Goal: Task Accomplishment & Management: Manage account settings

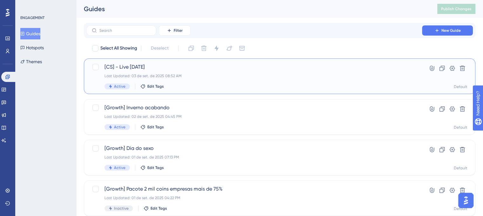
click at [246, 79] on div "[CS] - Live [DATE] Last Updated: 03 de set. de 2025 08:52 AM Active Edit Tags" at bounding box center [253, 76] width 299 height 26
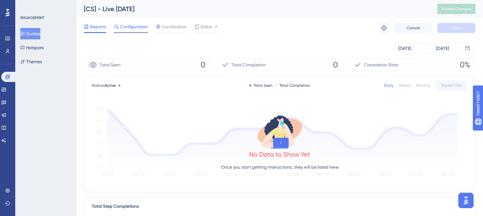
click at [142, 30] on span "Configuration" at bounding box center [134, 27] width 28 height 8
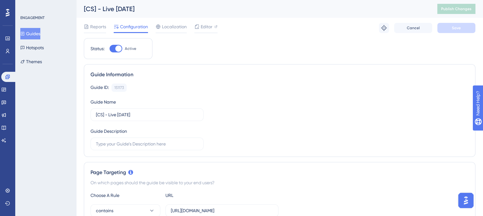
click at [117, 49] on div at bounding box center [118, 48] width 6 height 6
click at [109, 49] on input "Active" at bounding box center [109, 49] width 0 height 0
checkbox input "false"
click at [464, 29] on button "Save" at bounding box center [456, 28] width 38 height 10
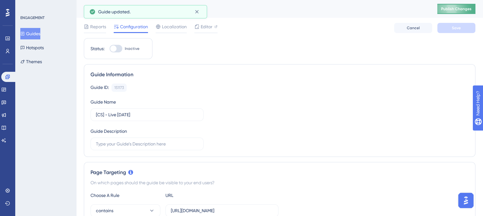
click at [459, 13] on button "Publish Changes" at bounding box center [456, 9] width 38 height 10
